Goal: Complete application form: Complete application form

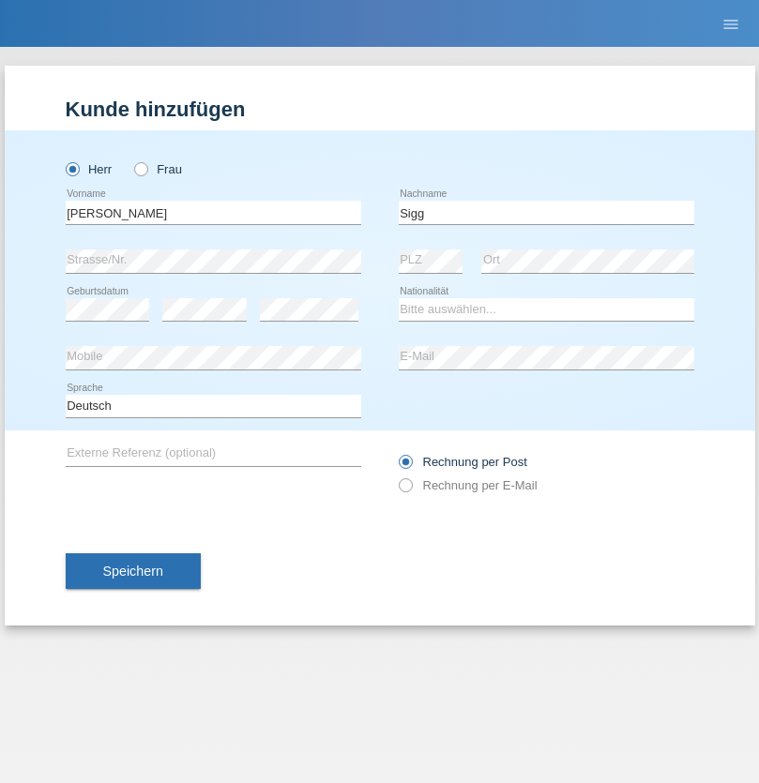
type input "Sigg"
select select "CH"
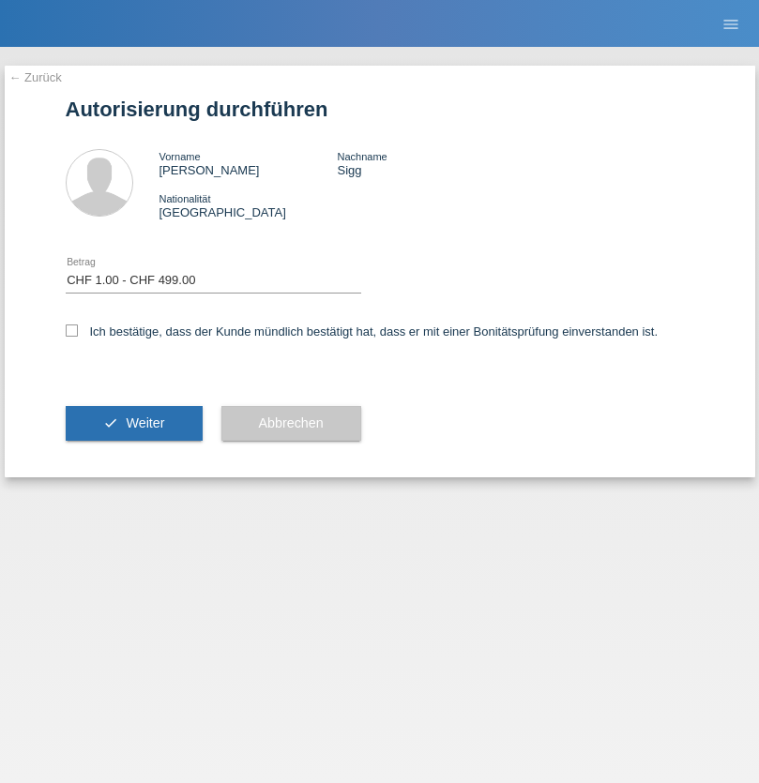
select select "1"
checkbox input "true"
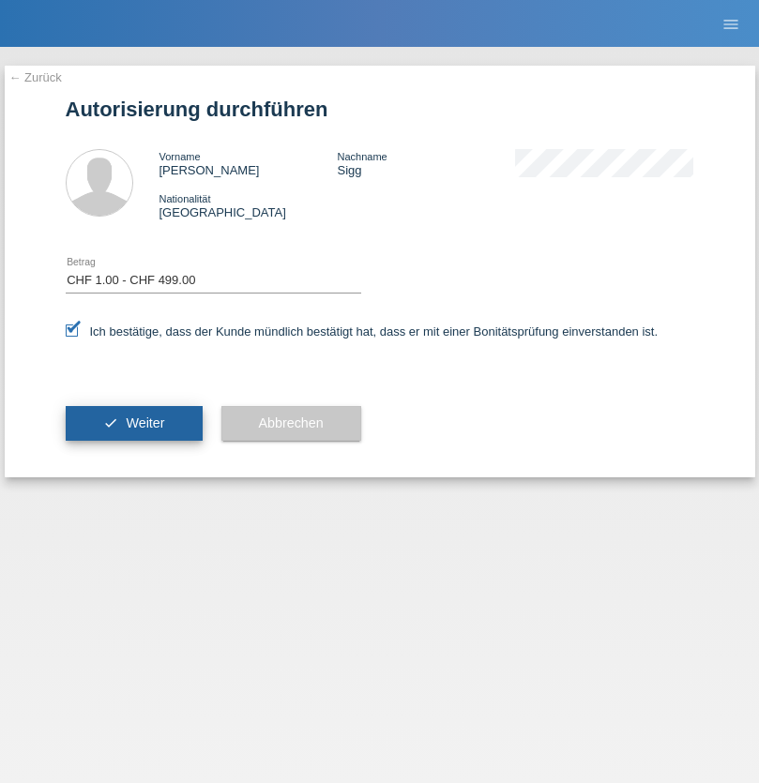
click at [133, 423] on span "Weiter" at bounding box center [145, 422] width 38 height 15
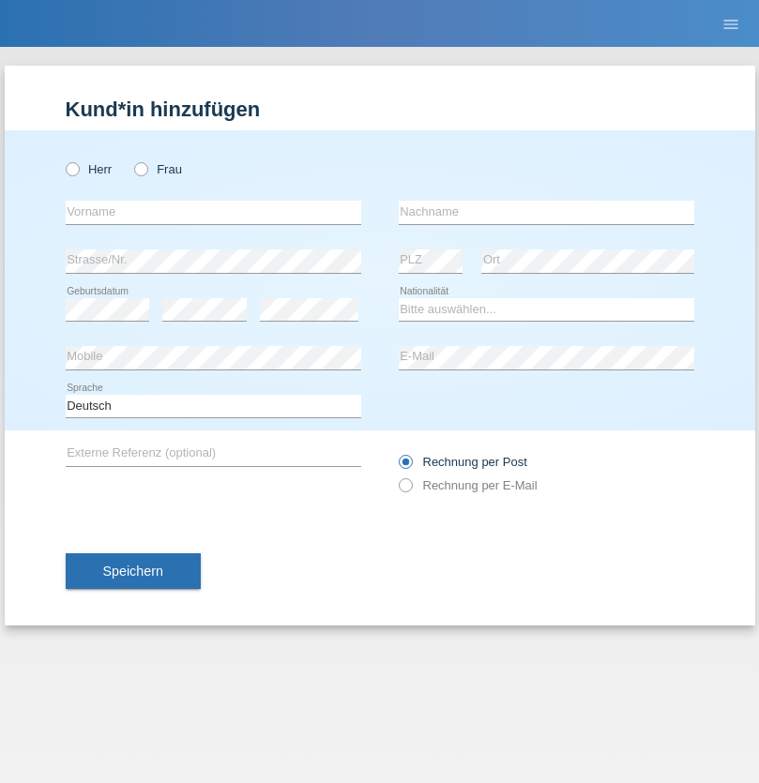
radio input "true"
click at [213, 212] on input "text" at bounding box center [213, 212] width 295 height 23
type input "firat"
click at [546, 212] on input "text" at bounding box center [546, 212] width 295 height 23
type input "kara"
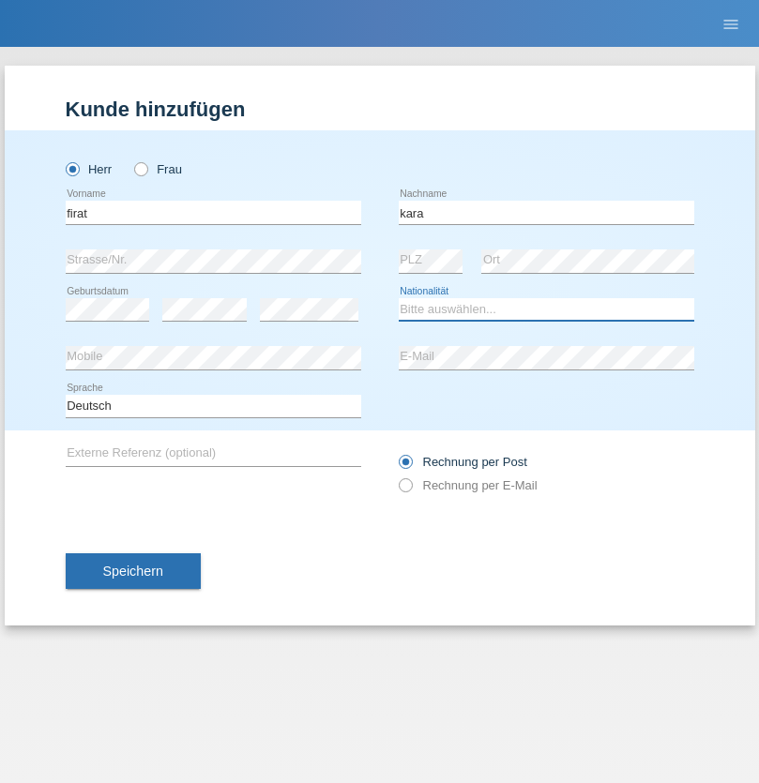
select select "CH"
